Goal: Browse casually: Explore the website without a specific task or goal

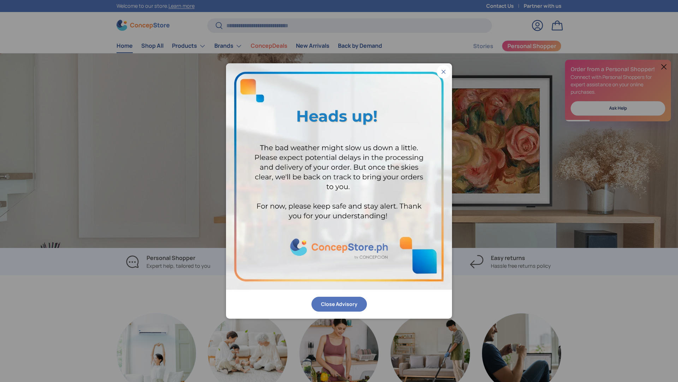
scroll to position [0, 1357]
